Goal: Obtain resource: Download file/media

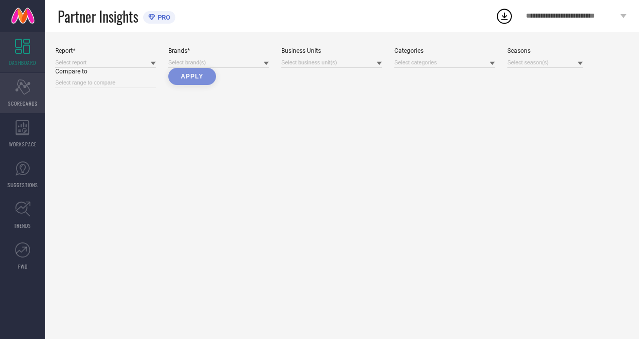
click at [29, 94] on div "Scorecard SCORECARDS" at bounding box center [22, 93] width 45 height 40
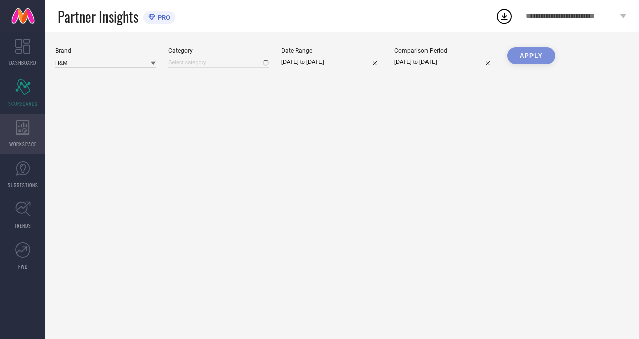
type input "All"
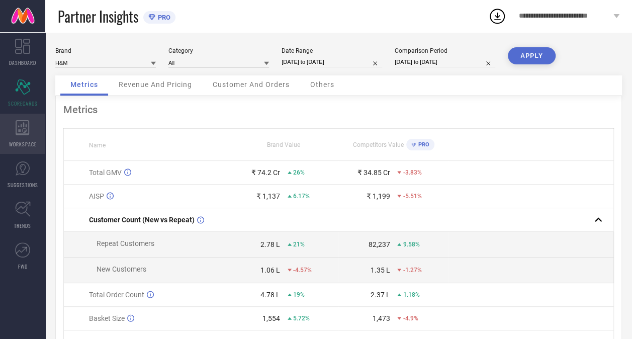
click at [23, 142] on span "WORKSPACE" at bounding box center [23, 144] width 28 height 8
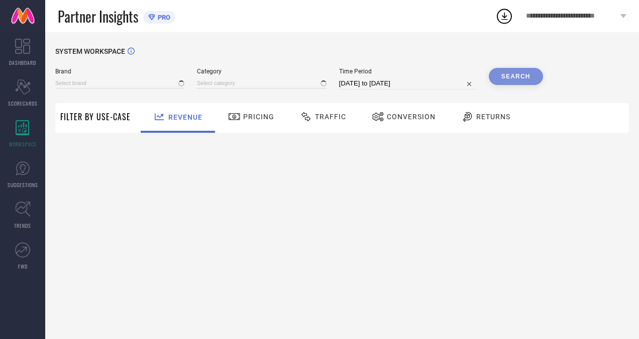
type input "H&M"
type input "All"
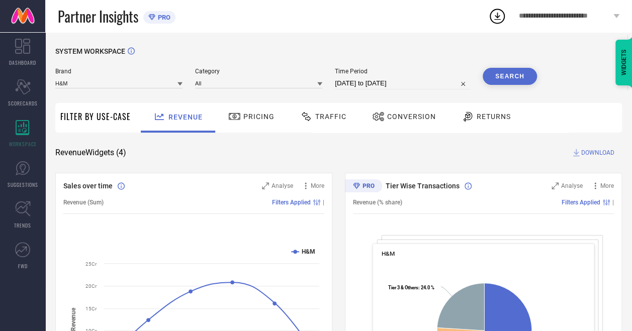
select select "6"
select select "2025"
select select "7"
select select "2025"
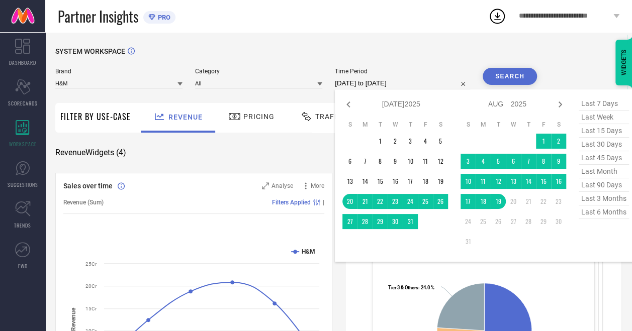
click at [394, 87] on input "[DATE] to [DATE]" at bounding box center [402, 83] width 135 height 12
click at [348, 102] on icon at bounding box center [348, 104] width 12 height 12
select select "5"
select select "2025"
select select "6"
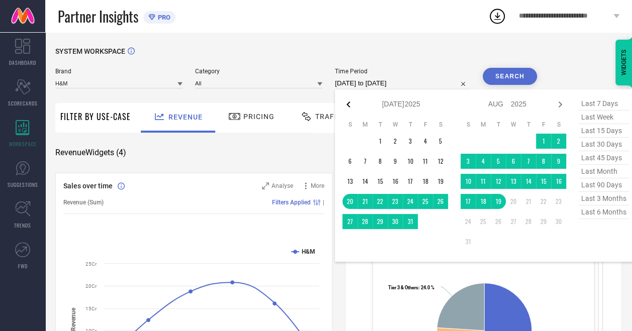
select select "2025"
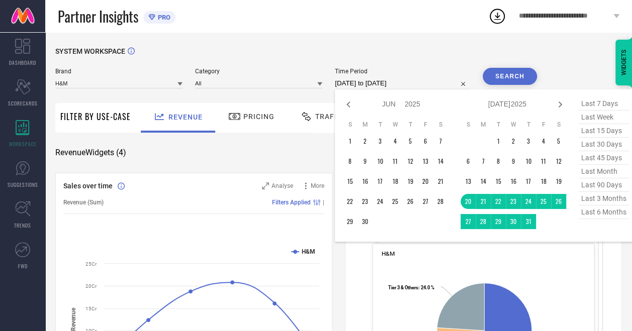
click at [348, 102] on icon at bounding box center [348, 104] width 12 height 12
select select "4"
select select "2025"
select select "5"
select select "2025"
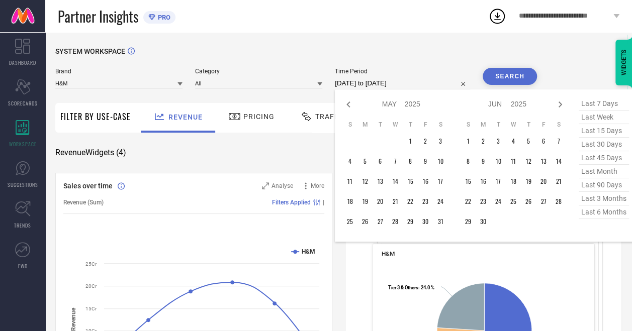
click at [348, 102] on icon at bounding box center [348, 104] width 12 height 12
select select "3"
select select "2025"
select select "4"
select select "2025"
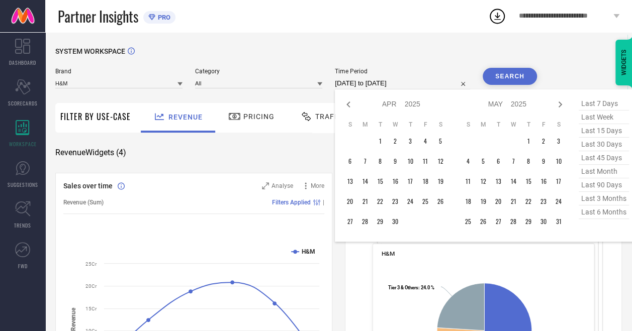
click at [348, 102] on icon at bounding box center [348, 104] width 12 height 12
select select "2"
select select "2025"
select select "3"
select select "2025"
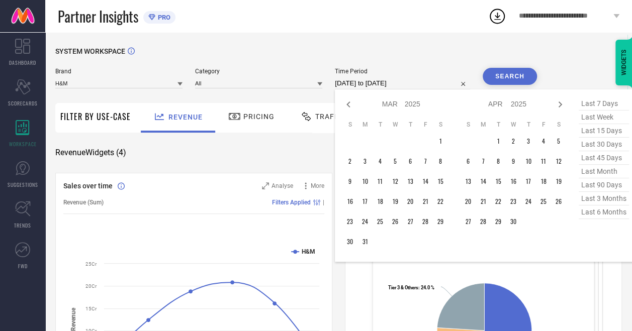
click at [348, 102] on icon at bounding box center [348, 104] width 12 height 12
select select "1"
select select "2025"
select select "2"
select select "2025"
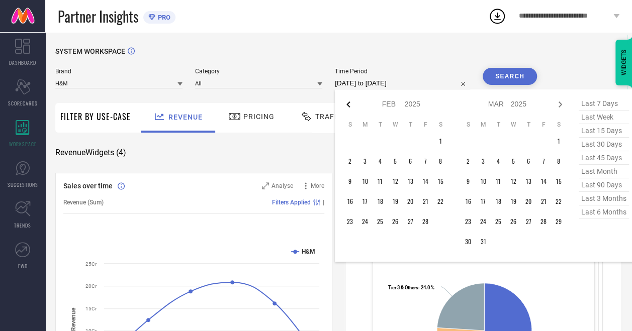
click at [348, 103] on icon at bounding box center [348, 104] width 12 height 12
select select "2025"
select select "1"
select select "2025"
click at [350, 104] on icon at bounding box center [348, 104] width 12 height 12
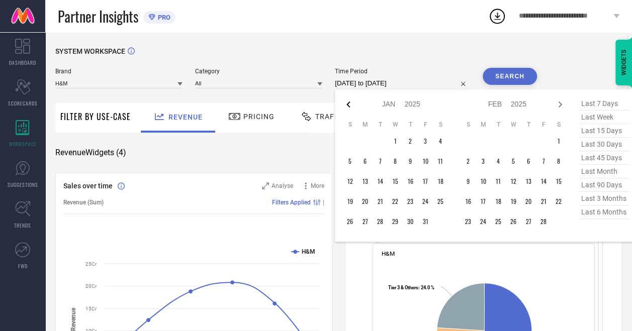
select select "11"
select select "2024"
select select "2025"
click at [350, 104] on icon at bounding box center [348, 104] width 12 height 12
select select "10"
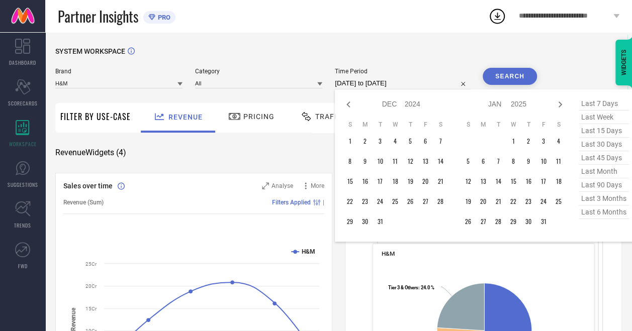
select select "2024"
select select "11"
select select "2024"
click at [350, 104] on icon at bounding box center [348, 104] width 12 height 12
select select "9"
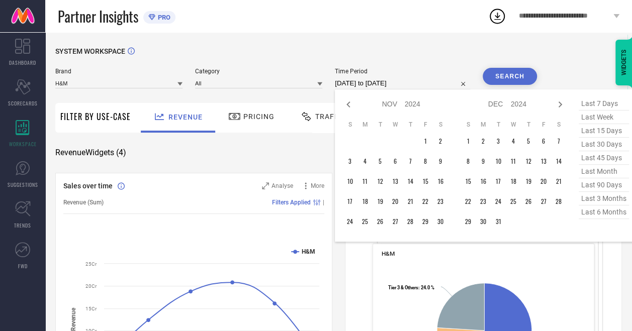
select select "2024"
select select "10"
select select "2024"
click at [350, 104] on icon at bounding box center [348, 104] width 12 height 12
select select "8"
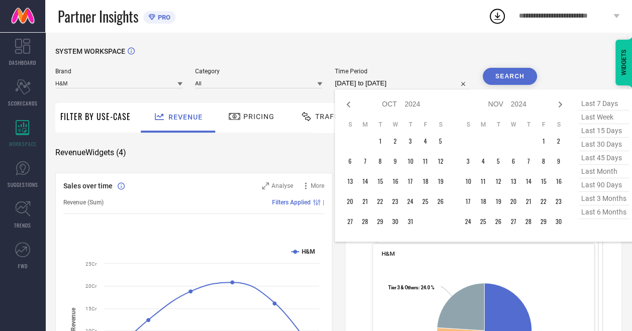
select select "2024"
select select "9"
select select "2024"
click at [350, 104] on icon at bounding box center [348, 104] width 12 height 12
select select "7"
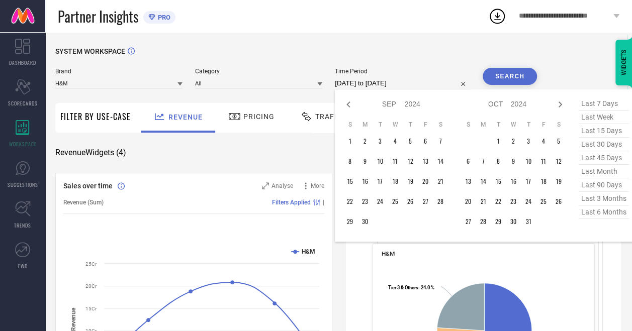
select select "2024"
select select "8"
select select "2024"
click at [350, 104] on icon at bounding box center [348, 104] width 12 height 12
select select "6"
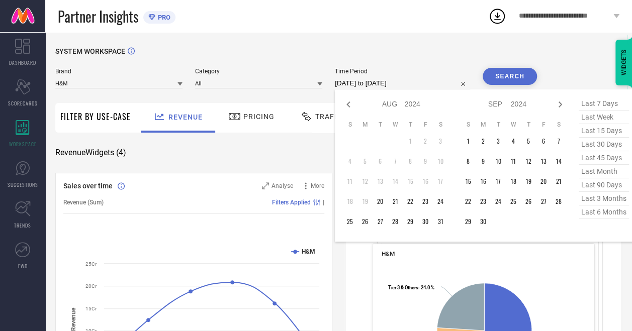
select select "2024"
select select "7"
select select "2024"
click at [350, 104] on icon at bounding box center [348, 104] width 12 height 12
select select "5"
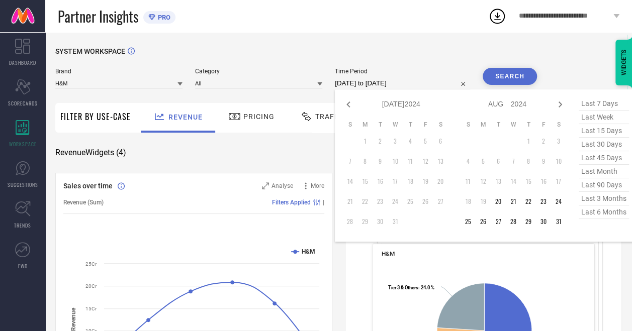
select select "2024"
select select "6"
select select "2024"
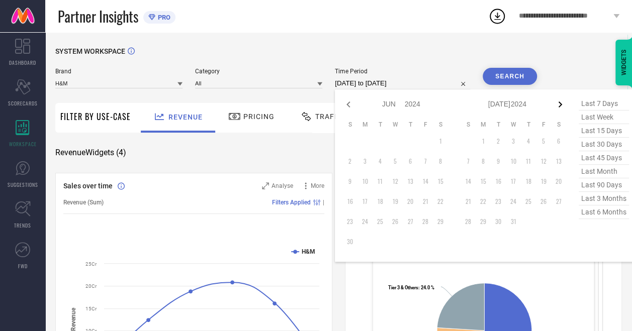
click at [563, 102] on icon at bounding box center [560, 104] width 12 height 12
select select "6"
select select "2024"
select select "7"
select select "2024"
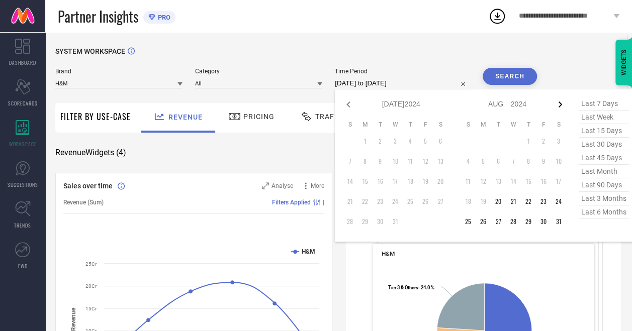
click at [563, 102] on icon at bounding box center [560, 104] width 12 height 12
select select "7"
select select "2024"
select select "8"
select select "2024"
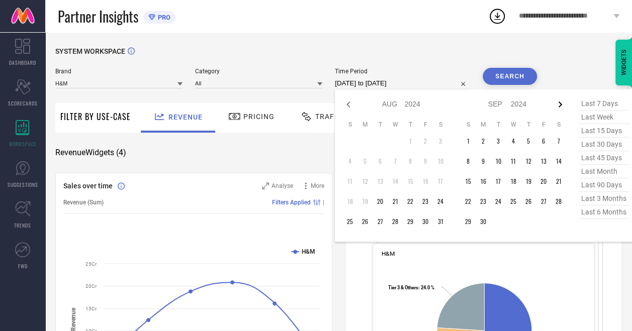
click at [563, 102] on icon at bounding box center [560, 104] width 12 height 12
select select "8"
select select "2024"
select select "9"
select select "2024"
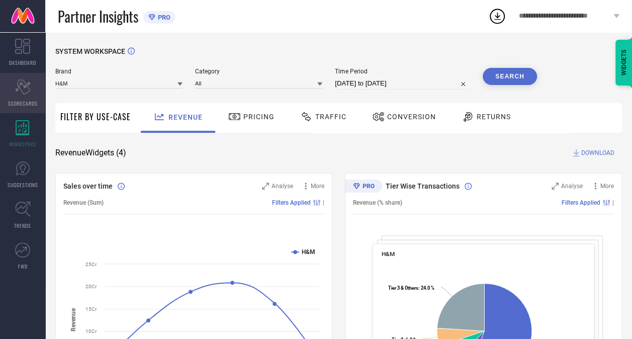
click at [24, 91] on icon "Scorecard" at bounding box center [23, 86] width 16 height 15
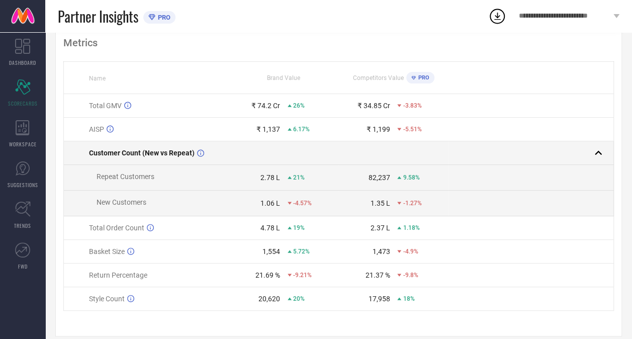
scroll to position [70, 0]
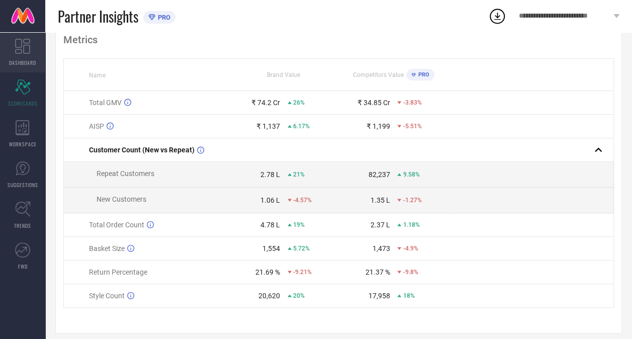
click at [25, 48] on icon at bounding box center [22, 46] width 15 height 15
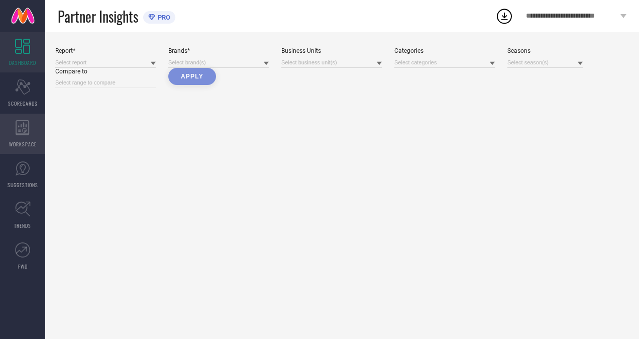
click at [24, 127] on icon at bounding box center [23, 127] width 14 height 15
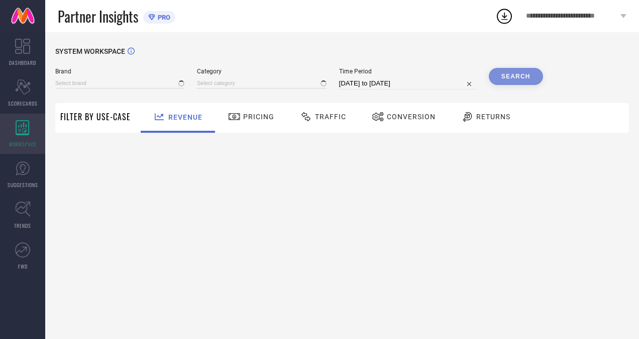
type input "H&M"
type input "All"
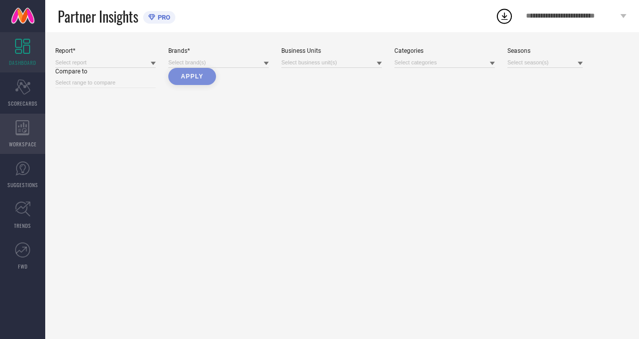
click at [6, 133] on div "WORKSPACE" at bounding box center [22, 134] width 45 height 40
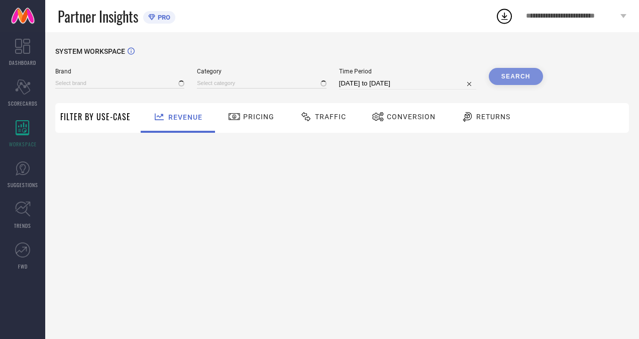
type input "H&M"
type input "All"
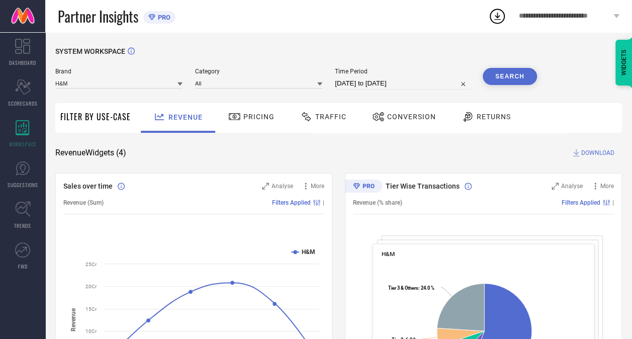
select select "6"
select select "2025"
select select "7"
select select "2025"
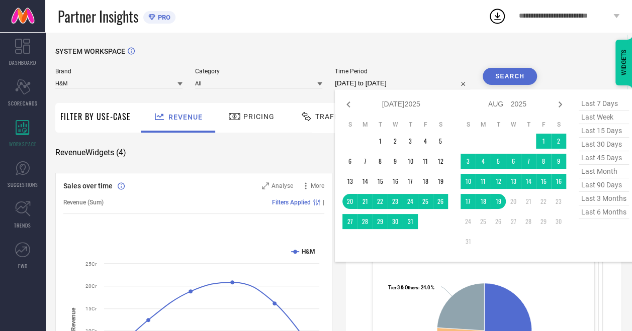
click at [402, 82] on input "[DATE] to [DATE]" at bounding box center [402, 83] width 135 height 12
click at [350, 106] on icon at bounding box center [348, 104] width 12 height 12
select select "5"
select select "2025"
select select "6"
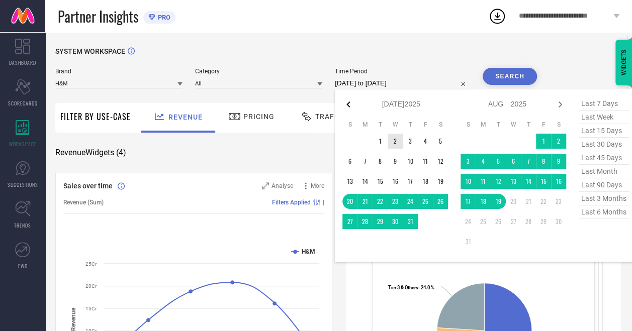
select select "2025"
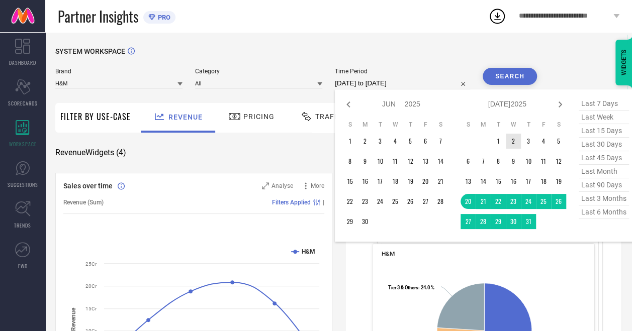
click at [350, 106] on icon at bounding box center [348, 104] width 12 height 12
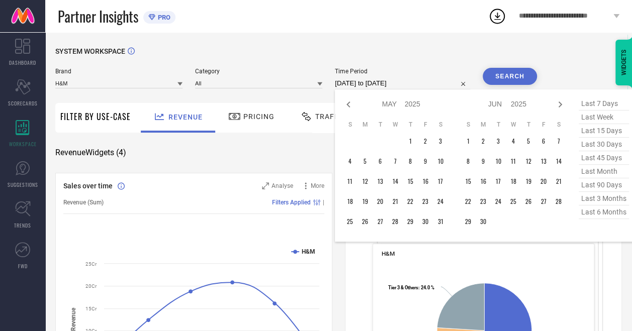
click at [350, 106] on icon at bounding box center [348, 104] width 12 height 12
select select "2"
select select "2025"
select select "3"
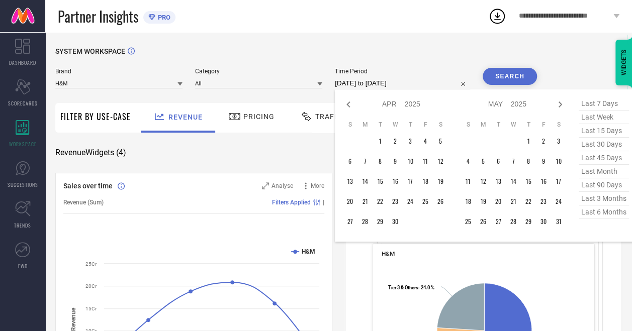
select select "2025"
click at [350, 106] on icon at bounding box center [348, 104] width 12 height 12
select select "1"
select select "2025"
select select "2"
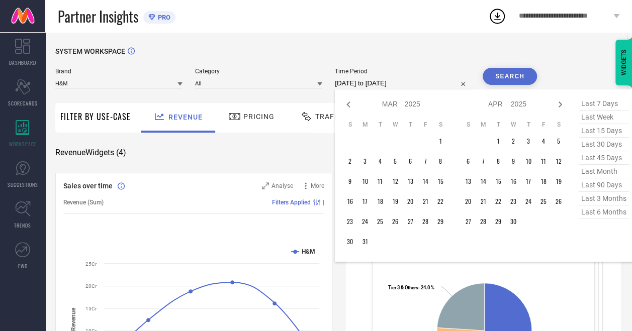
select select "2025"
click at [558, 105] on icon at bounding box center [560, 104] width 12 height 12
select select "3"
select select "2025"
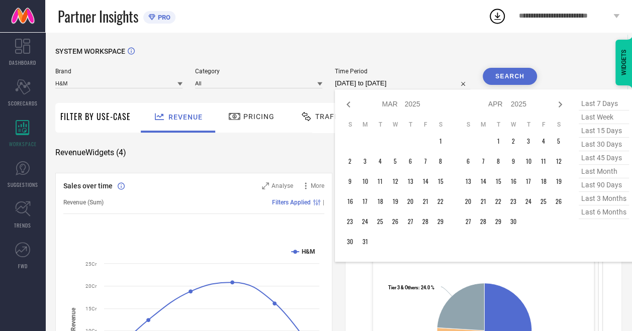
select select "4"
select select "2025"
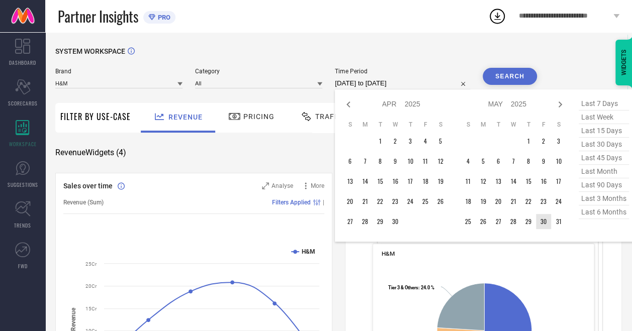
type input "After 30-05-2025"
click at [547, 224] on td "30" at bounding box center [543, 221] width 15 height 15
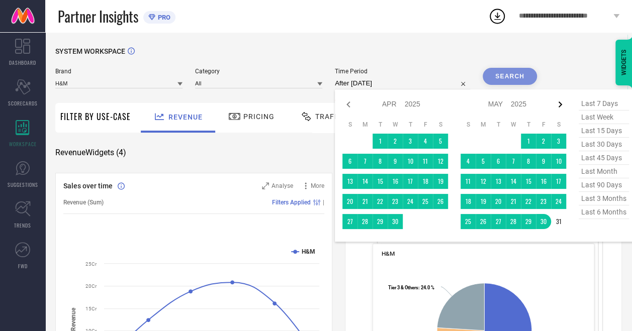
click at [562, 107] on icon at bounding box center [560, 104] width 12 height 12
select select "4"
select select "2025"
select select "5"
select select "2025"
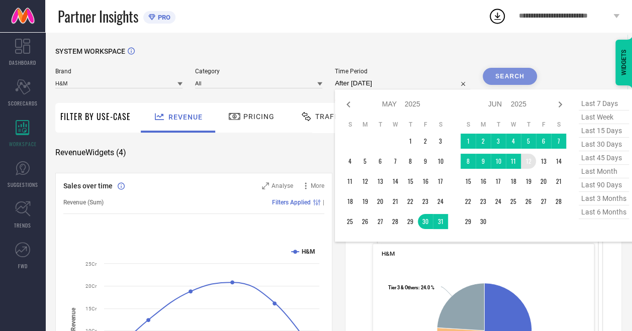
type input "30-05-2025 to 12-06-2025"
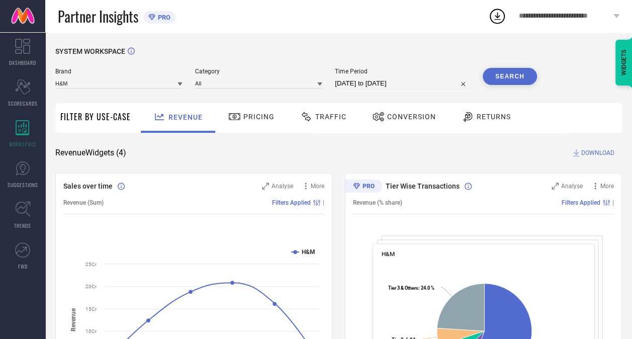
click at [515, 81] on button "Search" at bounding box center [509, 76] width 54 height 17
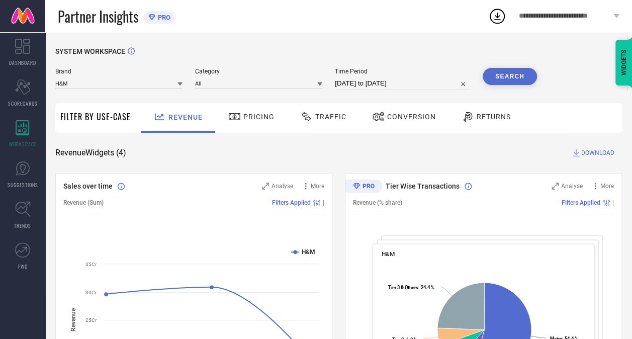
click at [586, 151] on span "DOWNLOAD" at bounding box center [597, 153] width 33 height 10
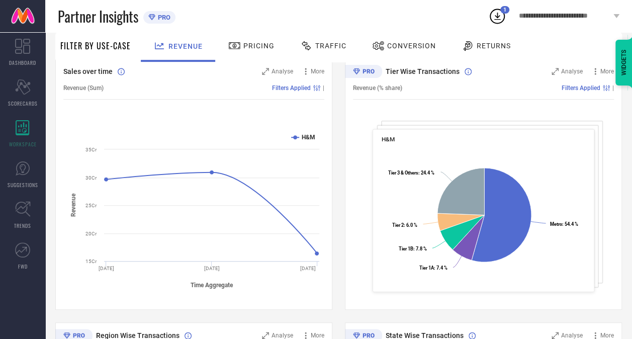
click at [493, 19] on icon at bounding box center [497, 16] width 18 height 18
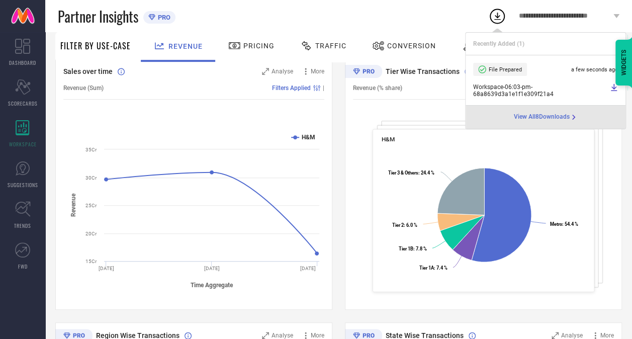
click at [512, 85] on span "Workspace - 06:03-pm - 68a8639d3a1e1f1e309f21a4" at bounding box center [540, 90] width 134 height 14
click at [611, 86] on icon at bounding box center [614, 87] width 8 height 8
click at [614, 89] on icon at bounding box center [614, 87] width 8 height 8
click at [554, 121] on span "View All 8 Downloads" at bounding box center [542, 117] width 56 height 8
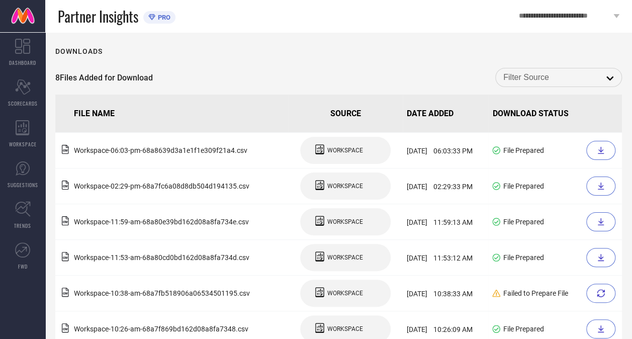
click at [263, 46] on div "Downloads 8 Files Added for Download open FILE NAME SOURCE DATE ADDED DOWNLOAD …" at bounding box center [338, 232] width 586 height 401
click at [322, 61] on div "Downloads 8 Files Added for Download open FILE NAME SOURCE DATE ADDED DOWNLOAD …" at bounding box center [338, 232] width 586 height 401
